Goal: Communication & Community: Participate in discussion

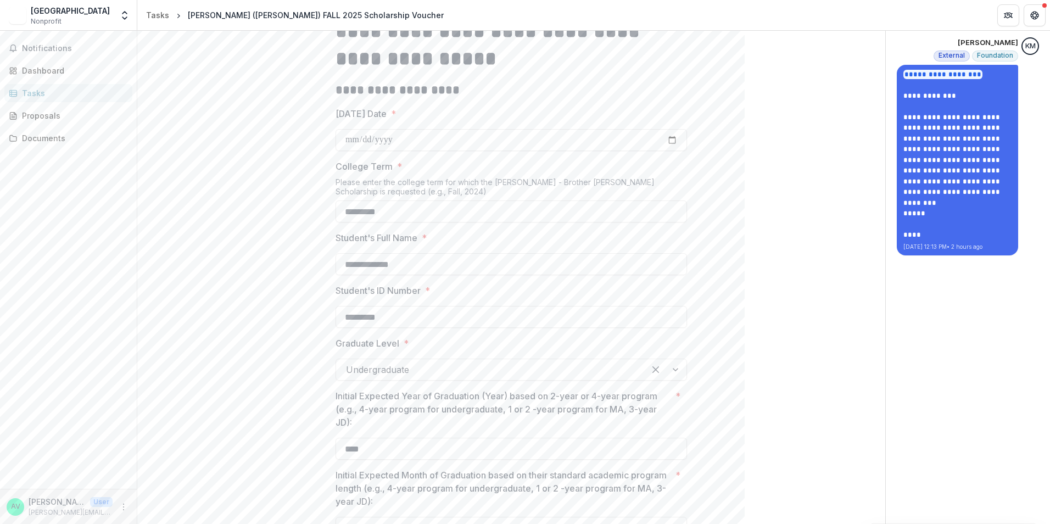
scroll to position [220, 0]
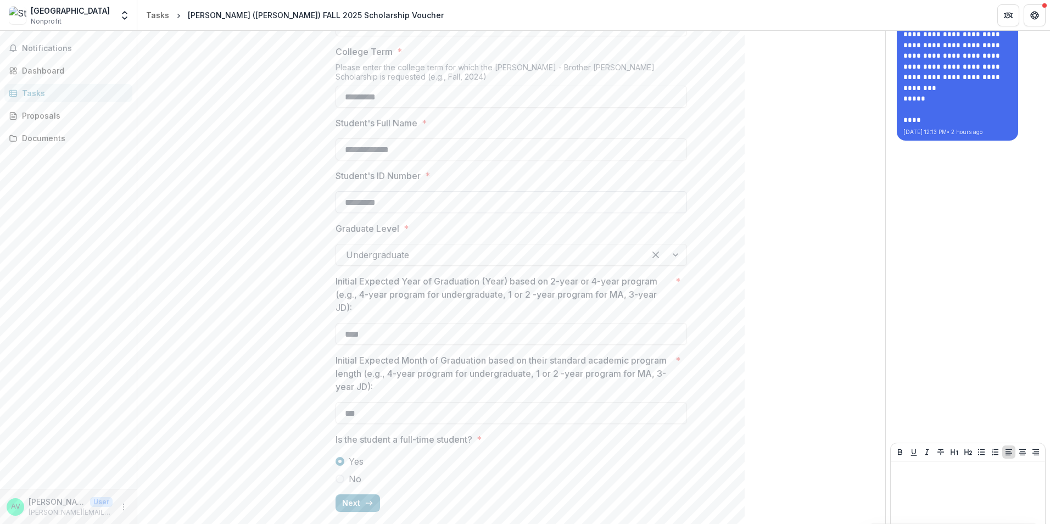
click at [395, 195] on input "*********" at bounding box center [510, 202] width 351 height 22
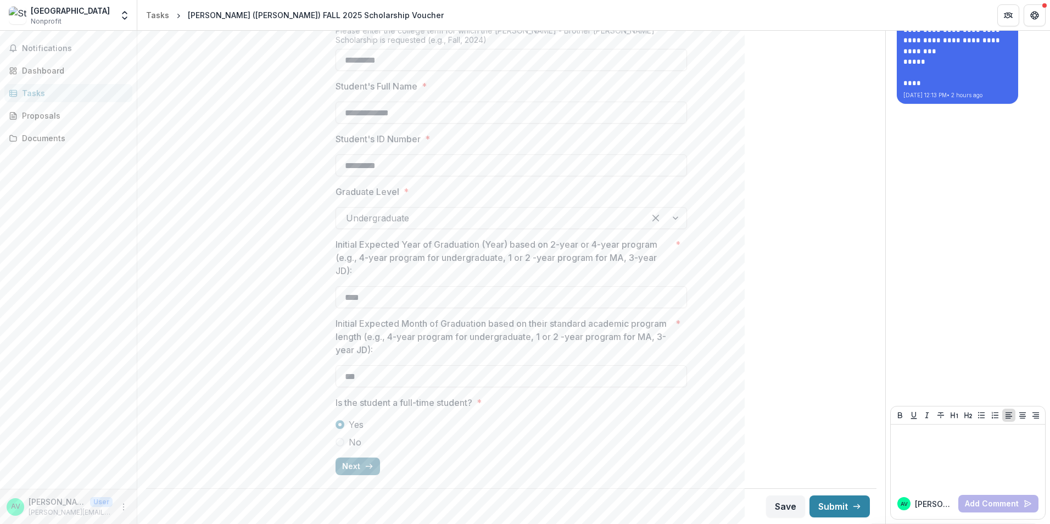
click at [355, 469] on button "Next" at bounding box center [357, 466] width 44 height 18
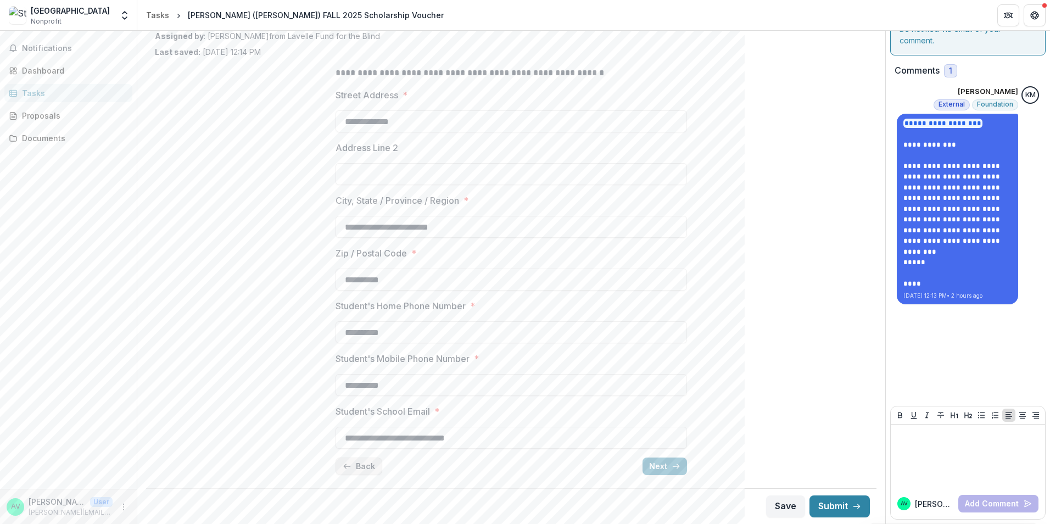
scroll to position [56, 0]
click at [671, 470] on button "Next" at bounding box center [664, 466] width 44 height 18
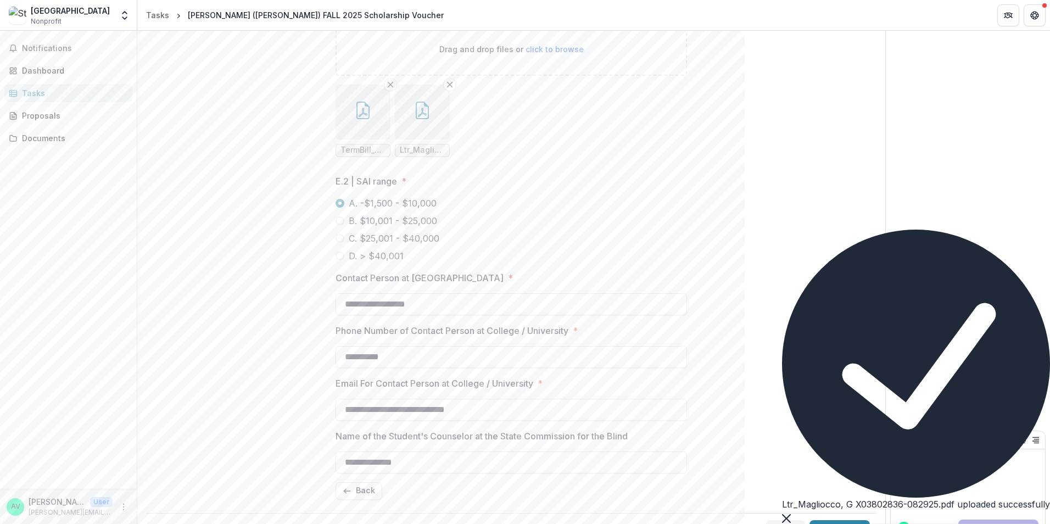
scroll to position [738, 0]
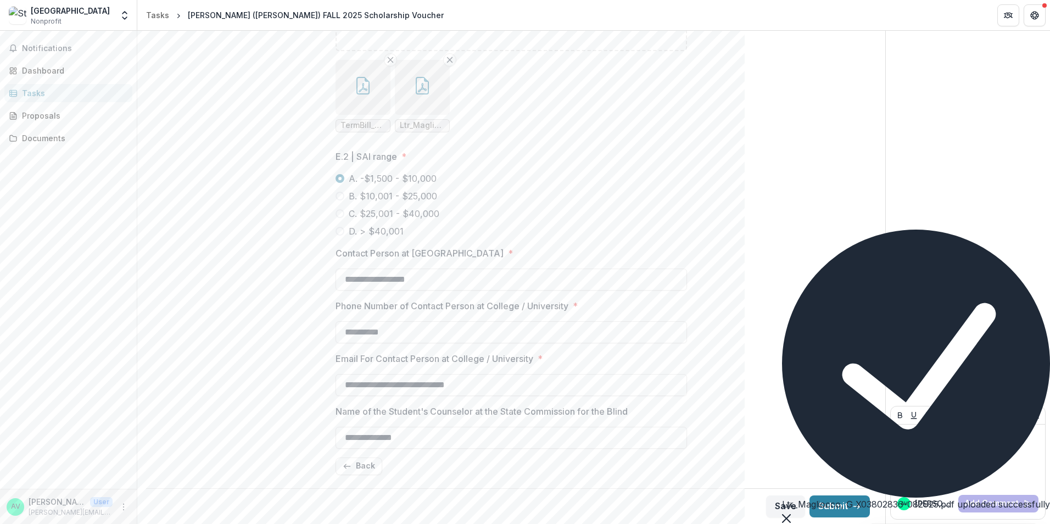
click at [791, 514] on icon "Close" at bounding box center [786, 518] width 9 height 9
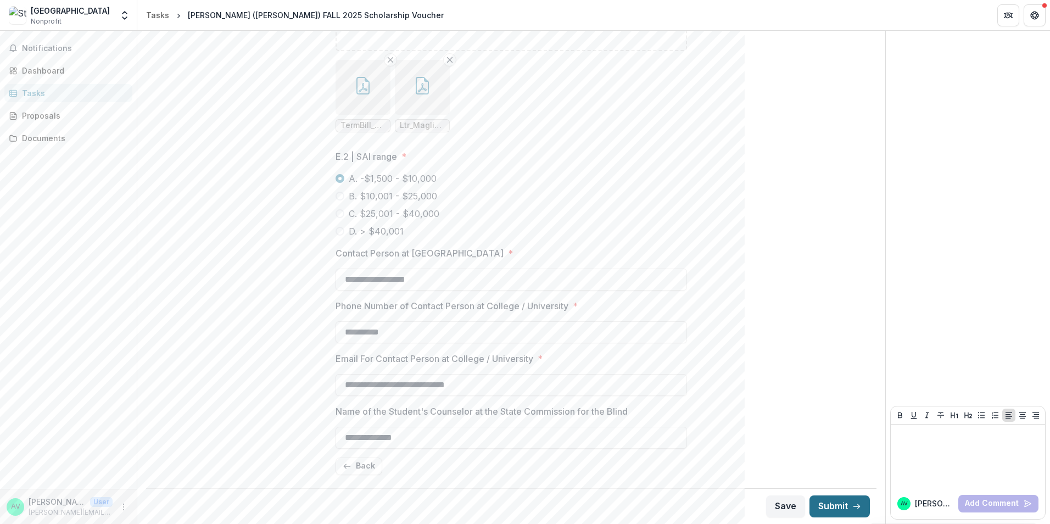
click at [832, 502] on button "Submit" at bounding box center [839, 506] width 60 height 22
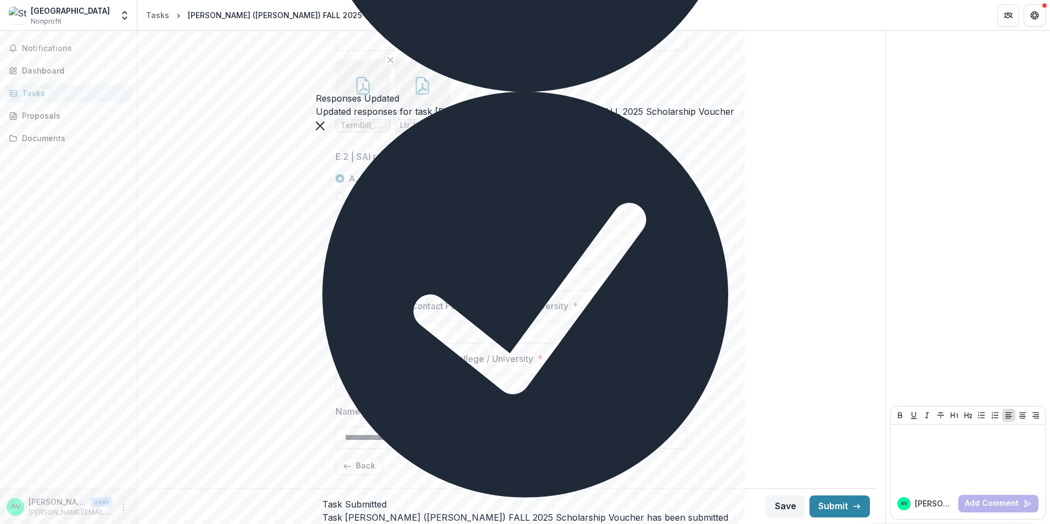
scroll to position [0, 0]
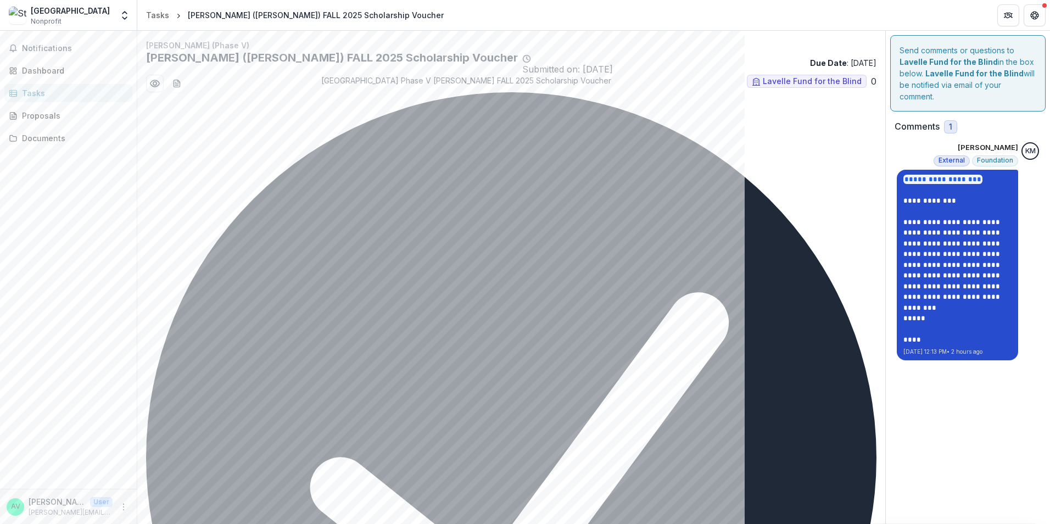
click at [949, 301] on p "**********" at bounding box center [957, 260] width 108 height 86
click at [981, 194] on p at bounding box center [957, 189] width 108 height 11
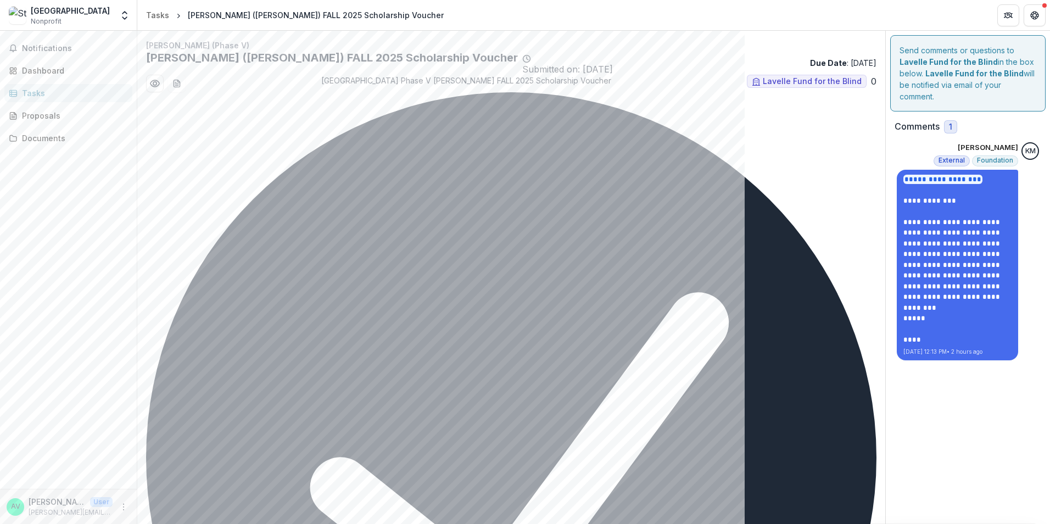
drag, startPoint x: 990, startPoint y: 413, endPoint x: 985, endPoint y: 418, distance: 7.0
drag, startPoint x: 988, startPoint y: 406, endPoint x: 983, endPoint y: 492, distance: 85.8
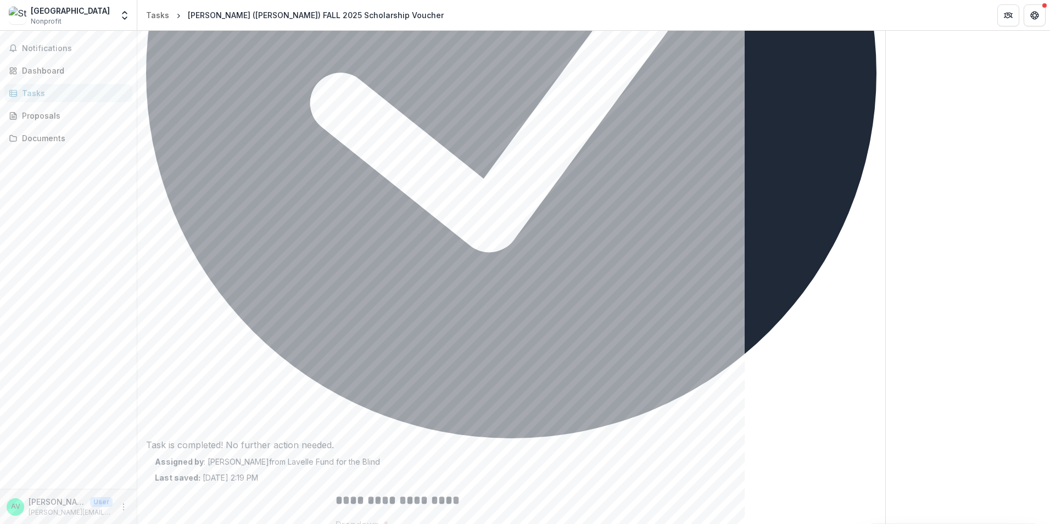
scroll to position [742, 0]
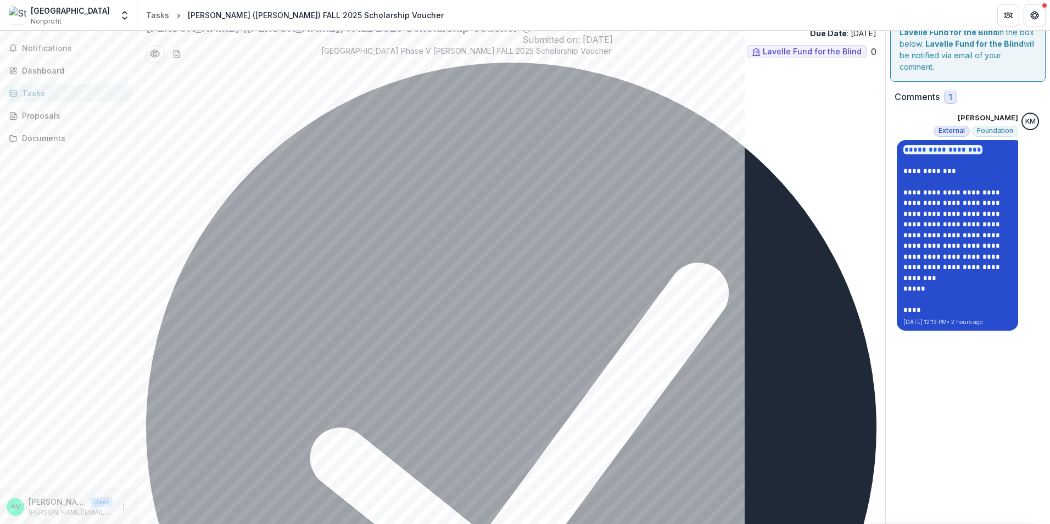
scroll to position [29, 0]
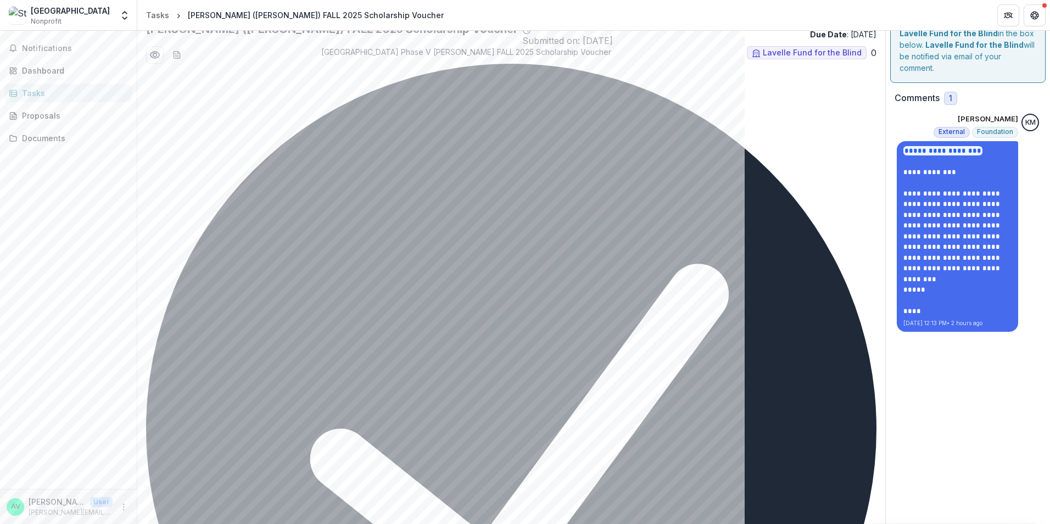
click at [1021, 122] on span "KM" at bounding box center [1030, 123] width 18 height 18
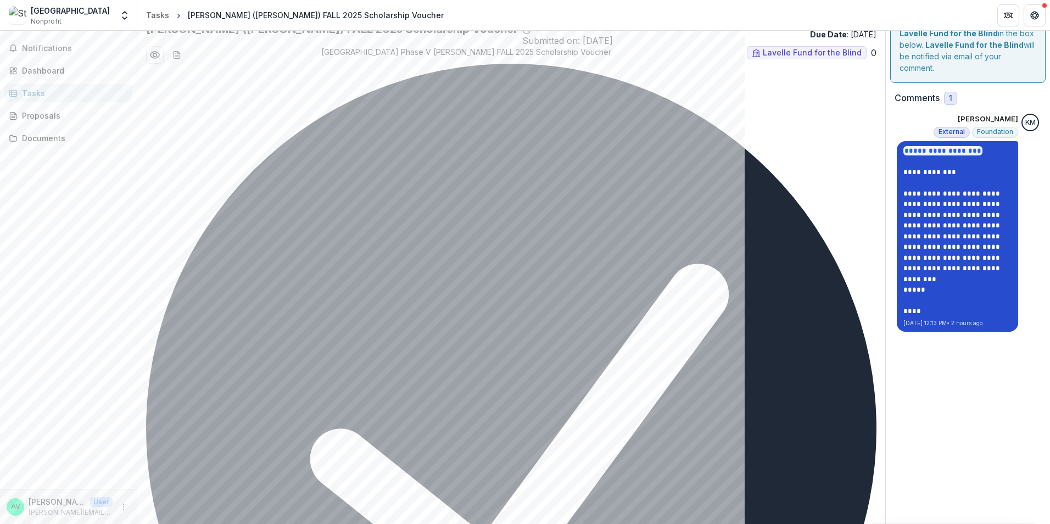
click at [949, 161] on p at bounding box center [957, 161] width 108 height 11
drag, startPoint x: 932, startPoint y: 316, endPoint x: 985, endPoint y: 331, distance: 56.0
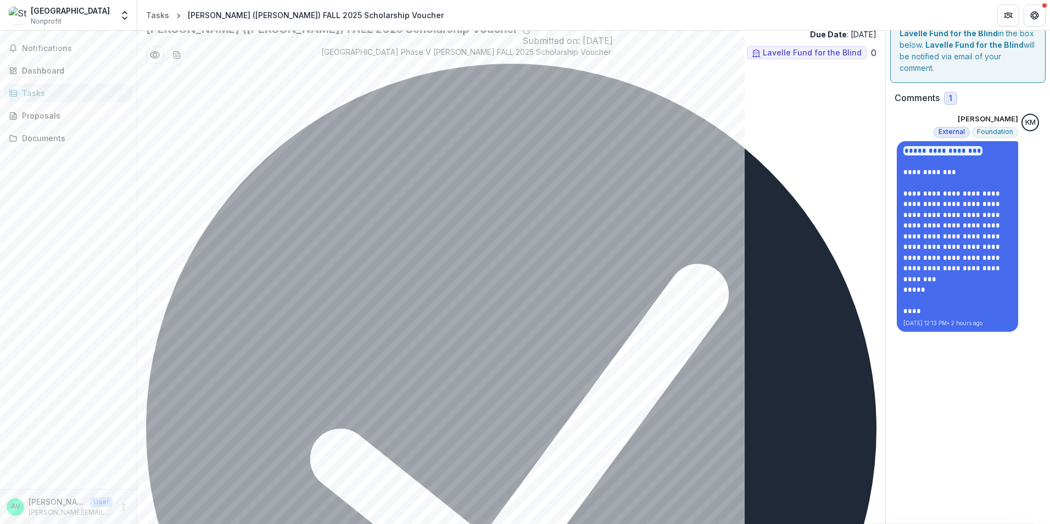
click at [1025, 122] on div "KM" at bounding box center [1030, 122] width 10 height 7
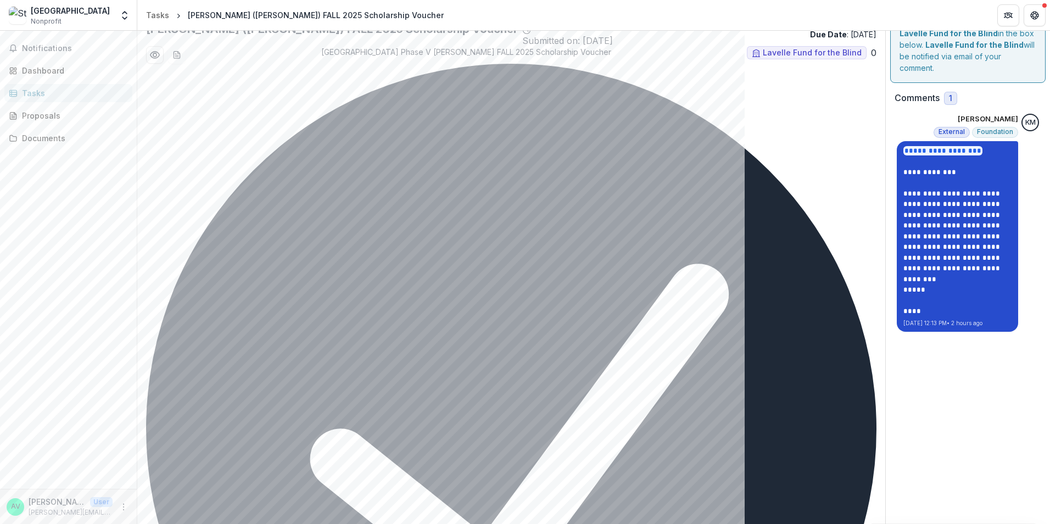
click at [943, 141] on div "**********" at bounding box center [957, 236] width 121 height 191
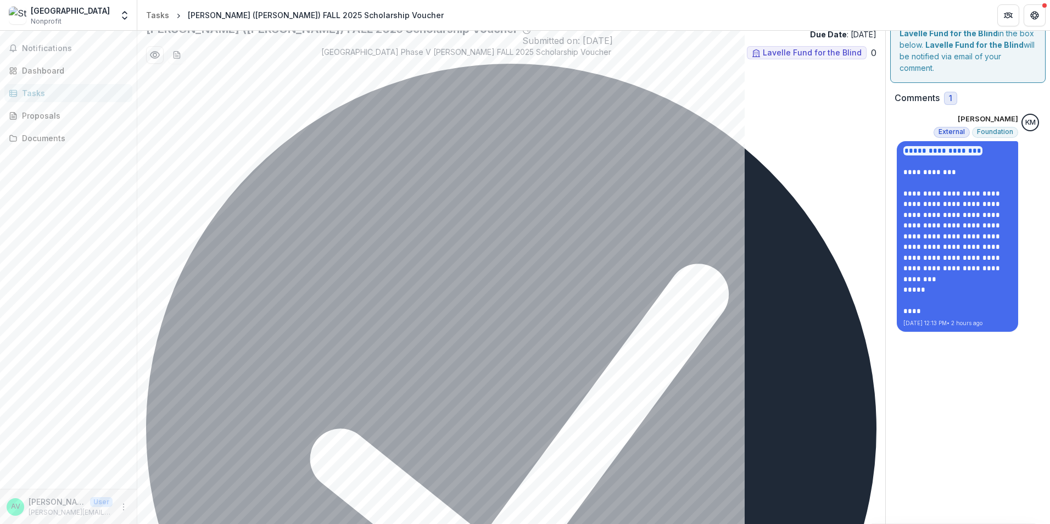
click at [1021, 121] on span "KM" at bounding box center [1030, 123] width 18 height 18
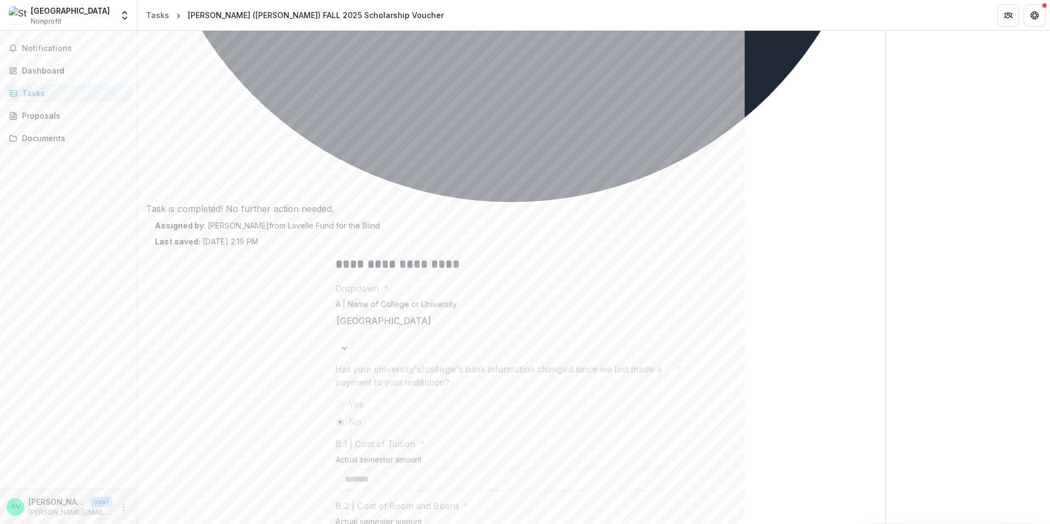
scroll to position [742, 0]
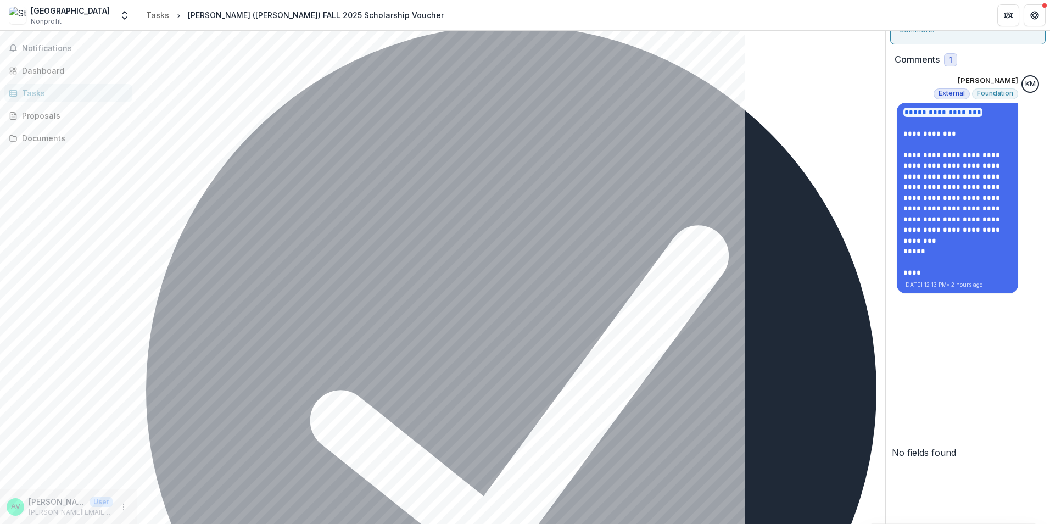
scroll to position [0, 0]
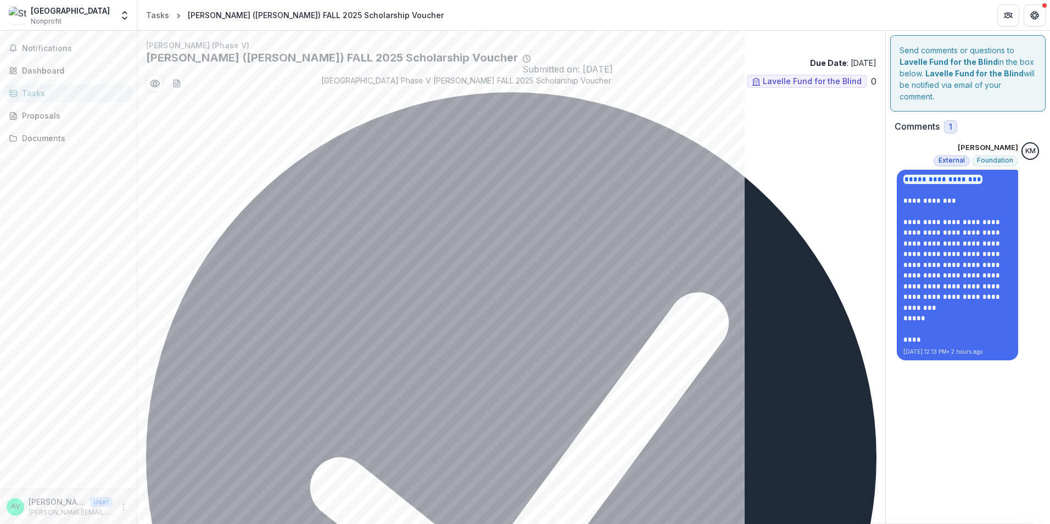
drag, startPoint x: 1023, startPoint y: 151, endPoint x: 991, endPoint y: 141, distance: 33.3
click at [989, 135] on div "**********" at bounding box center [967, 243] width 147 height 247
click at [991, 149] on p "[PERSON_NAME]" at bounding box center [987, 147] width 60 height 11
click at [973, 163] on span "Foundation" at bounding box center [995, 160] width 46 height 11
click at [951, 160] on span "External" at bounding box center [951, 160] width 26 height 8
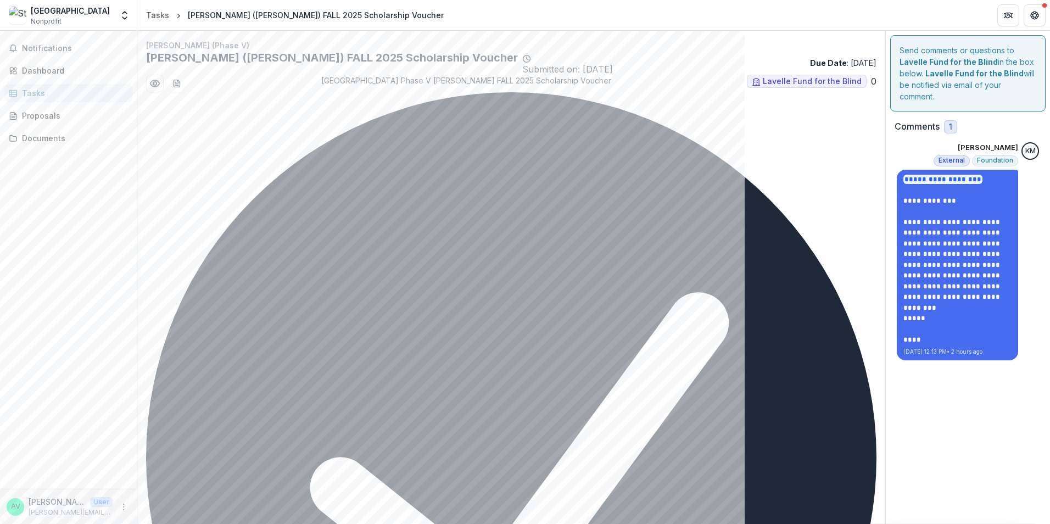
click at [1013, 155] on div "External Foundation" at bounding box center [975, 160] width 85 height 11
click at [1021, 147] on span "KM" at bounding box center [1030, 151] width 18 height 18
click at [949, 124] on span "1" at bounding box center [950, 126] width 13 height 13
click at [1029, 20] on button "Get Help" at bounding box center [1034, 15] width 22 height 22
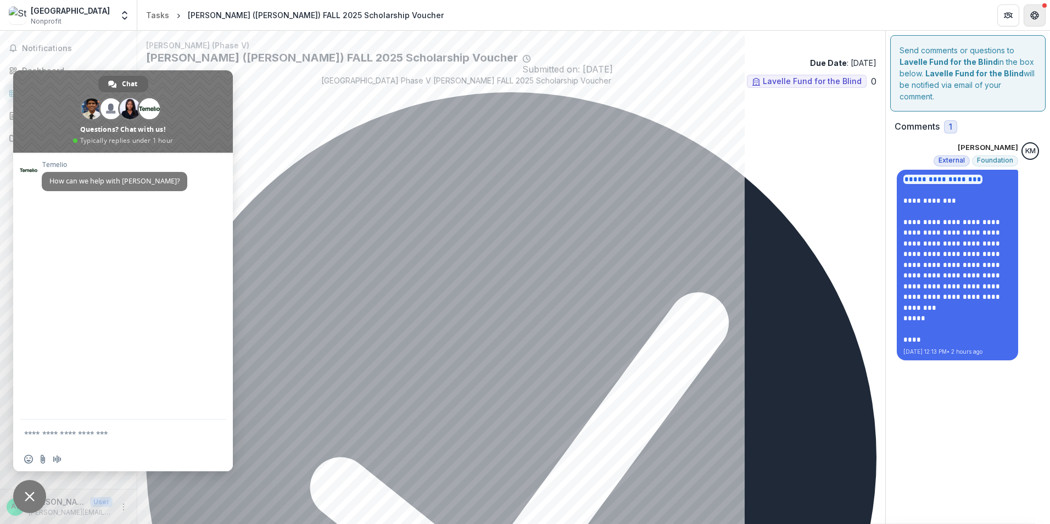
click at [1033, 18] on icon "Get Help" at bounding box center [1034, 18] width 3 height 2
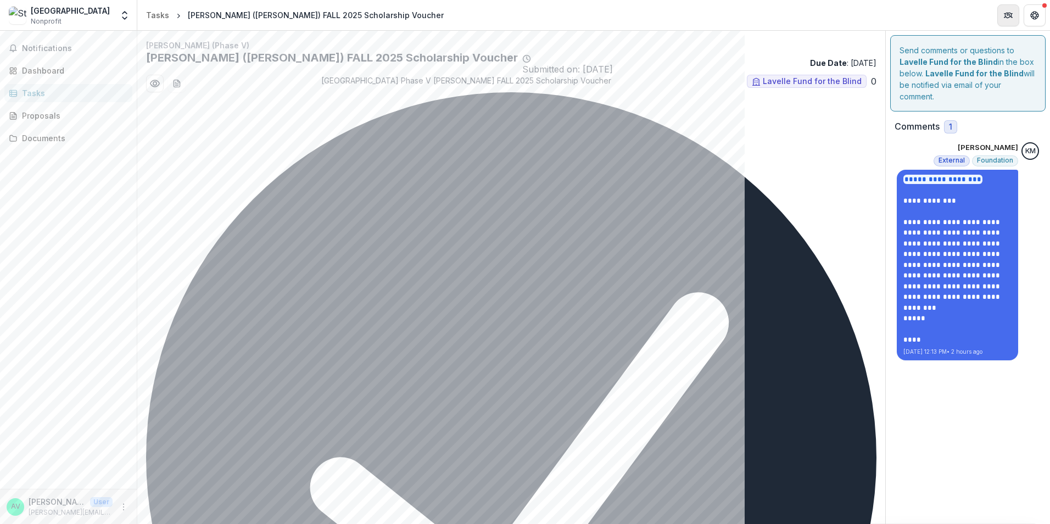
click at [1008, 16] on icon "Partners" at bounding box center [1008, 15] width 9 height 9
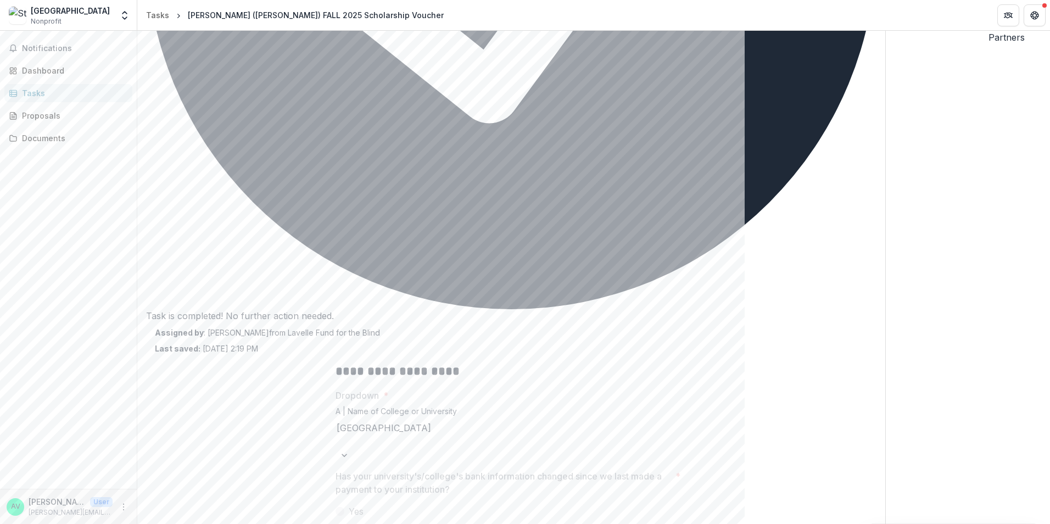
scroll to position [742, 0]
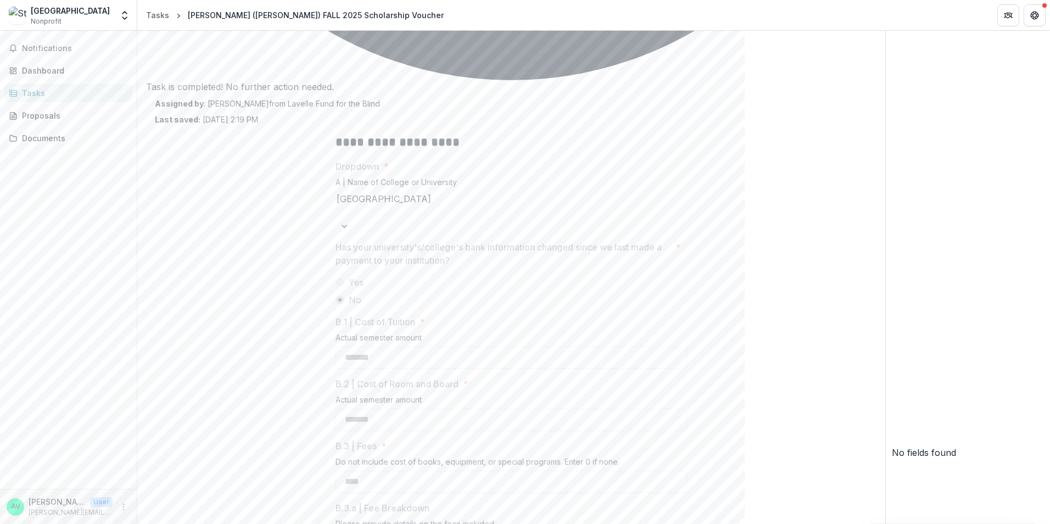
drag, startPoint x: 967, startPoint y: 437, endPoint x: 979, endPoint y: 424, distance: 17.1
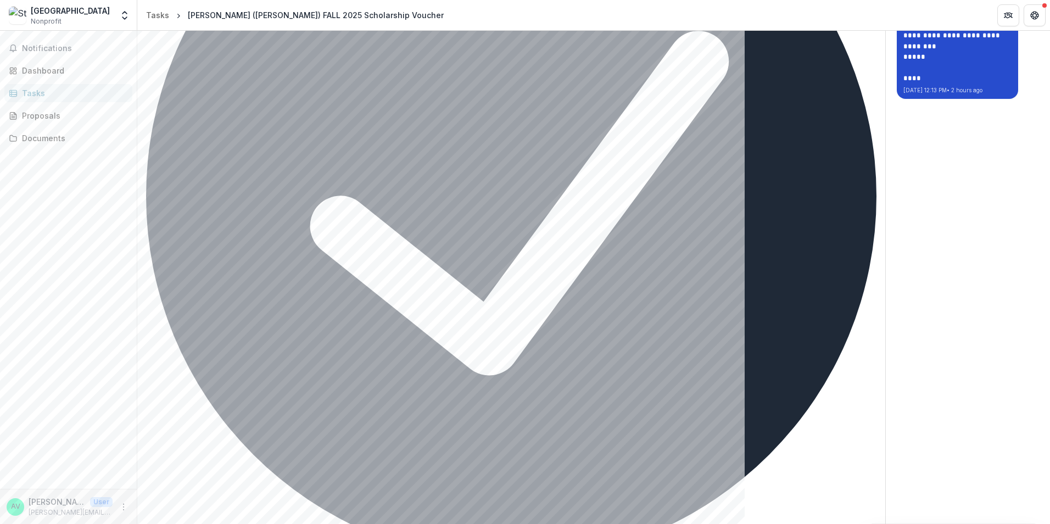
scroll to position [83, 0]
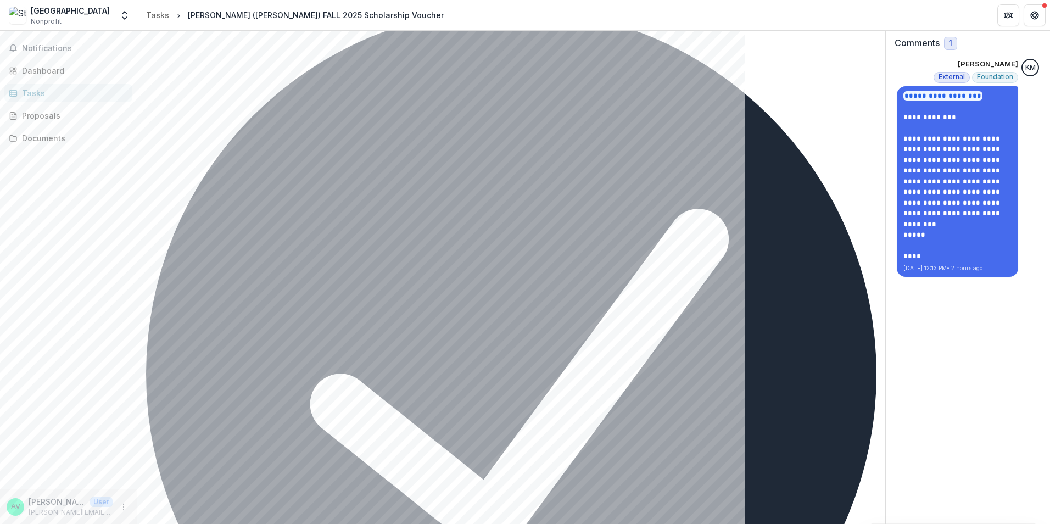
click at [1000, 62] on p "[PERSON_NAME]" at bounding box center [987, 64] width 60 height 11
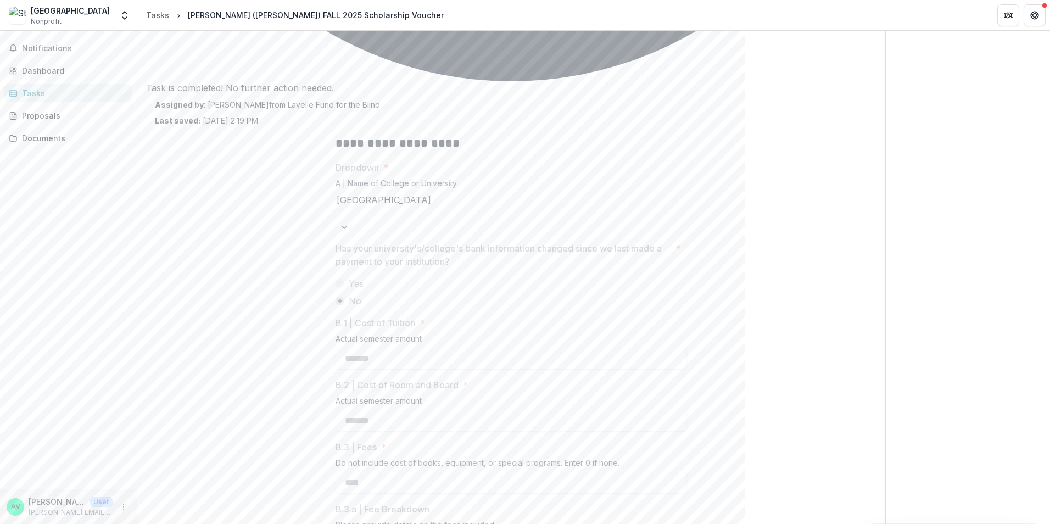
scroll to position [742, 0]
drag, startPoint x: 1030, startPoint y: 437, endPoint x: 1037, endPoint y: 434, distance: 7.9
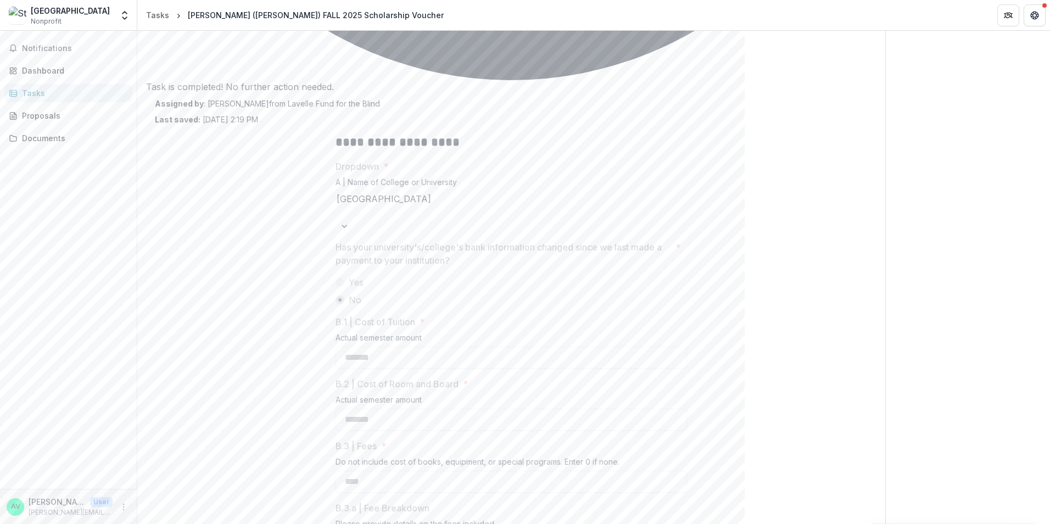
drag, startPoint x: 945, startPoint y: 432, endPoint x: 922, endPoint y: 429, distance: 23.7
drag, startPoint x: 945, startPoint y: 433, endPoint x: 952, endPoint y: 411, distance: 23.1
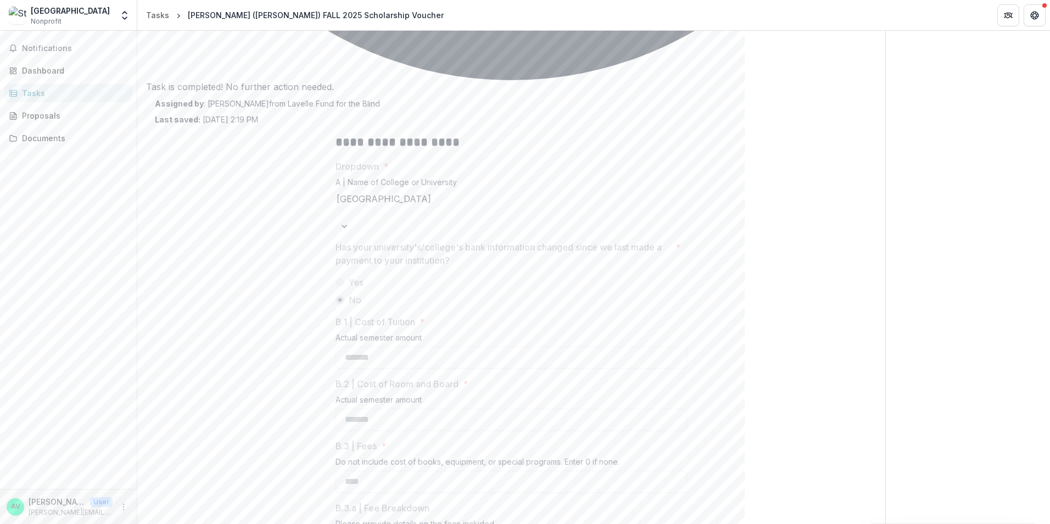
drag, startPoint x: 948, startPoint y: 436, endPoint x: 901, endPoint y: 436, distance: 46.7
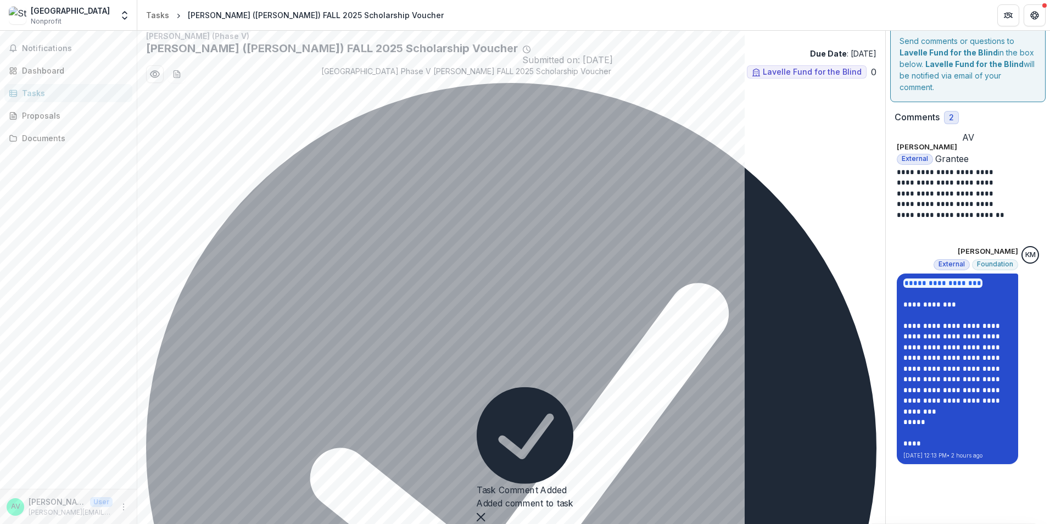
scroll to position [0, 0]
